Goal: Find specific page/section: Find specific page/section

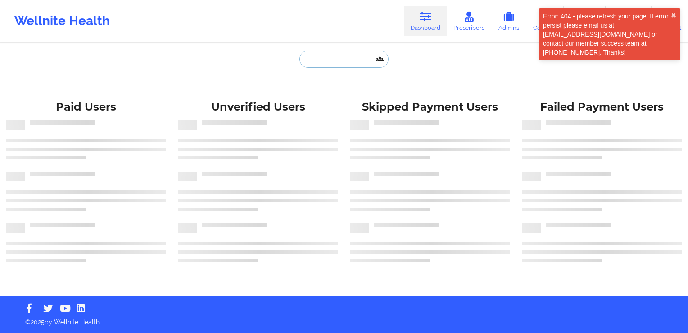
click at [333, 62] on input "text" at bounding box center [344, 58] width 89 height 17
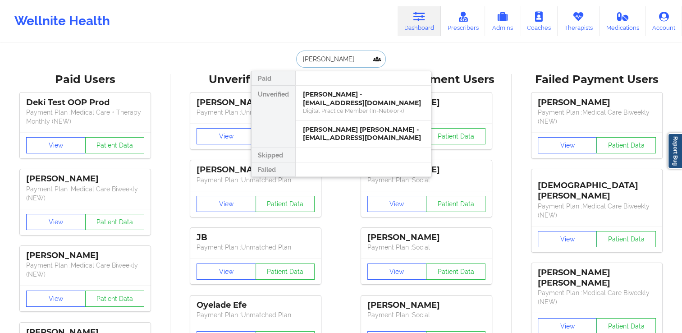
drag, startPoint x: 332, startPoint y: 62, endPoint x: 292, endPoint y: 63, distance: 39.7
click at [292, 63] on div "[PERSON_NAME] Paid Unverified [PERSON_NAME] - [EMAIL_ADDRESS][DOMAIN_NAME] Digi…" at bounding box center [341, 58] width 180 height 17
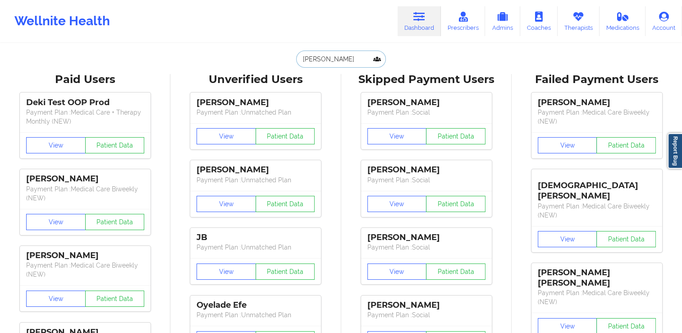
paste input "[EMAIL_ADDRESS][DOMAIN_NAME]"
type input "[EMAIL_ADDRESS][DOMAIN_NAME]"
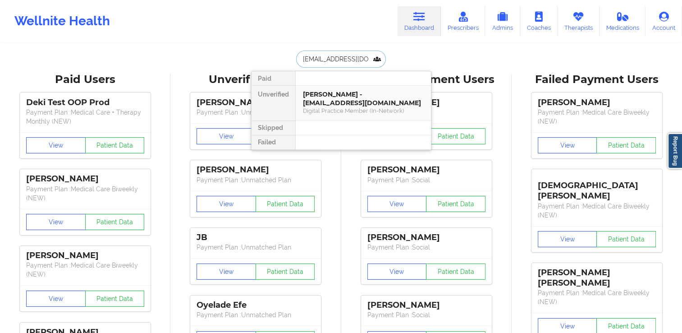
click at [363, 91] on div "[PERSON_NAME] - [EMAIL_ADDRESS][DOMAIN_NAME]" at bounding box center [363, 98] width 121 height 17
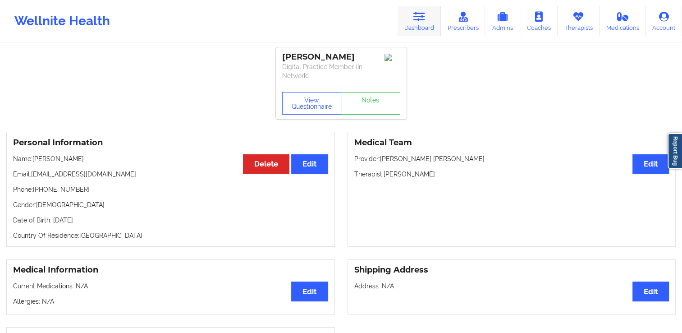
click at [413, 34] on link "Dashboard" at bounding box center [418, 21] width 43 height 30
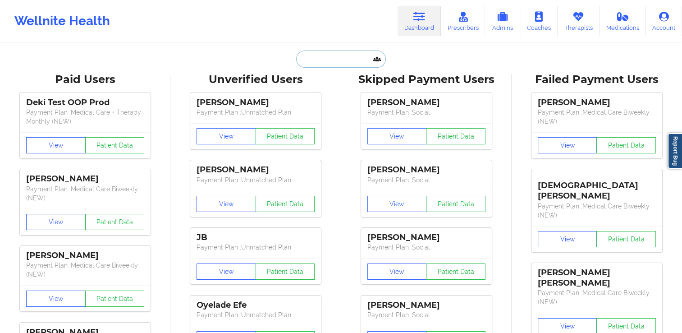
click at [326, 62] on input "text" at bounding box center [340, 58] width 89 height 17
paste input "[EMAIL_ADDRESS][DOMAIN_NAME]"
type input "[EMAIL_ADDRESS][DOMAIN_NAME]"
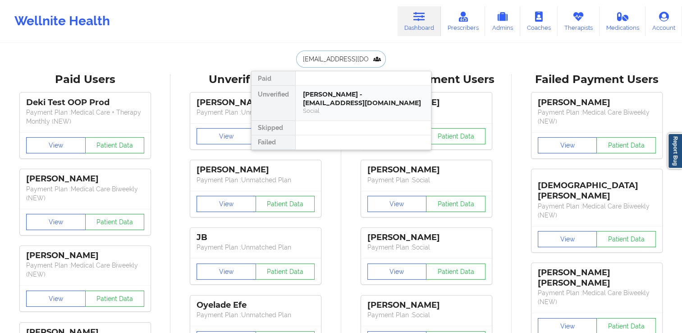
click at [337, 96] on div "[PERSON_NAME] - [EMAIL_ADDRESS][DOMAIN_NAME]" at bounding box center [363, 98] width 121 height 17
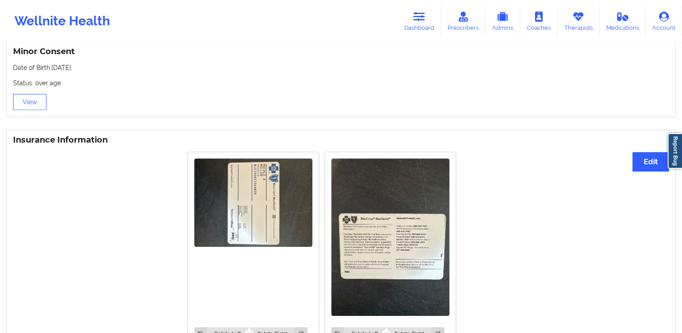
scroll to position [589, 0]
